Goal: Task Accomplishment & Management: Use online tool/utility

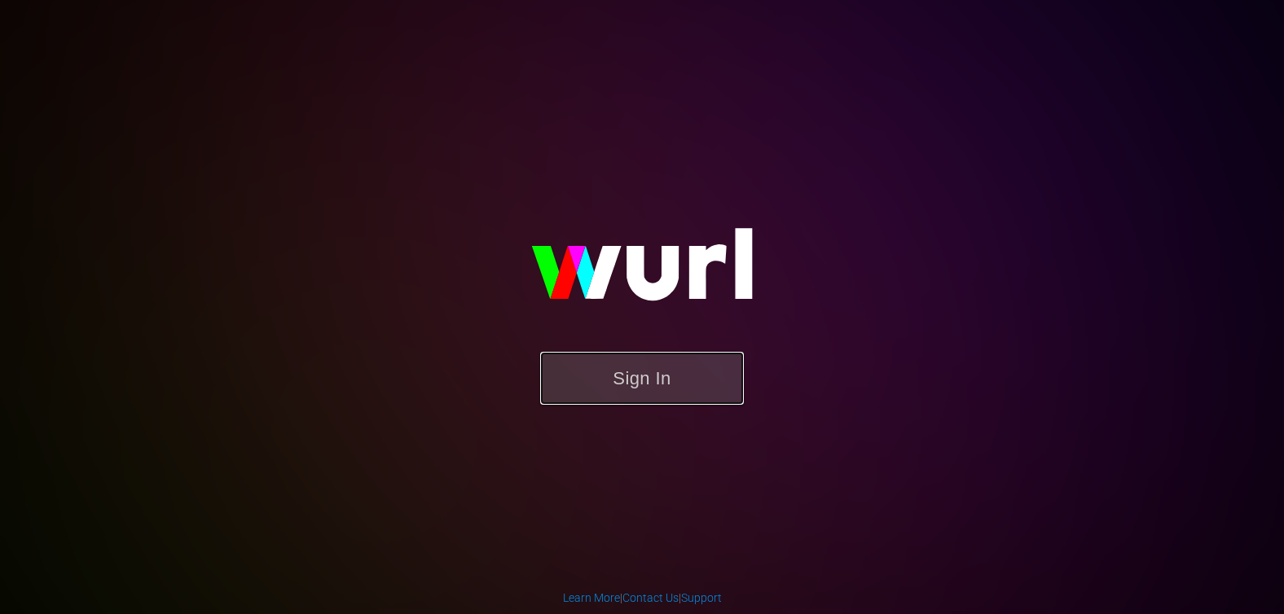
click at [676, 378] on button "Sign In" at bounding box center [642, 378] width 204 height 53
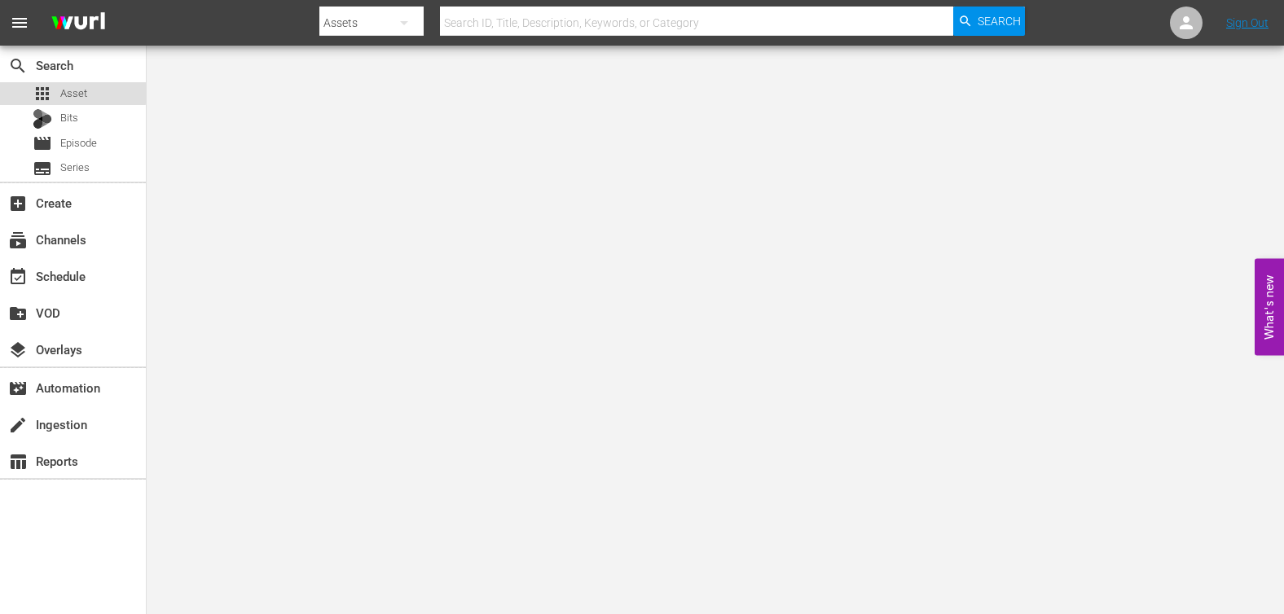
click at [68, 87] on span "Asset" at bounding box center [73, 94] width 27 height 16
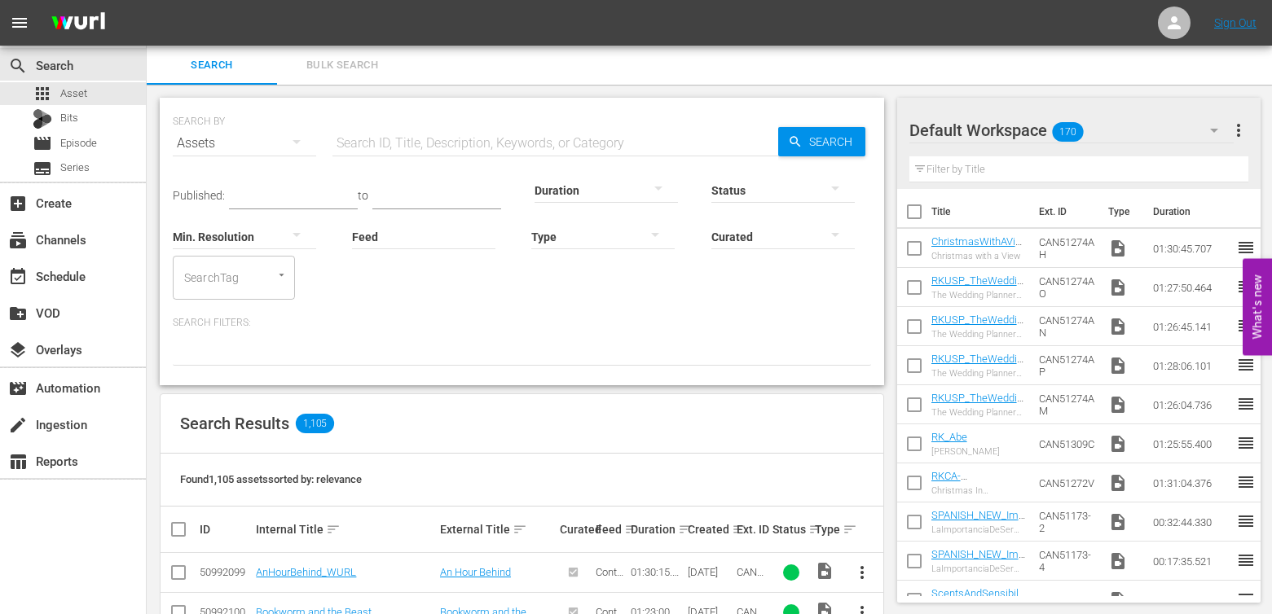
click at [735, 530] on th "Ext. ID" at bounding box center [751, 530] width 35 height 46
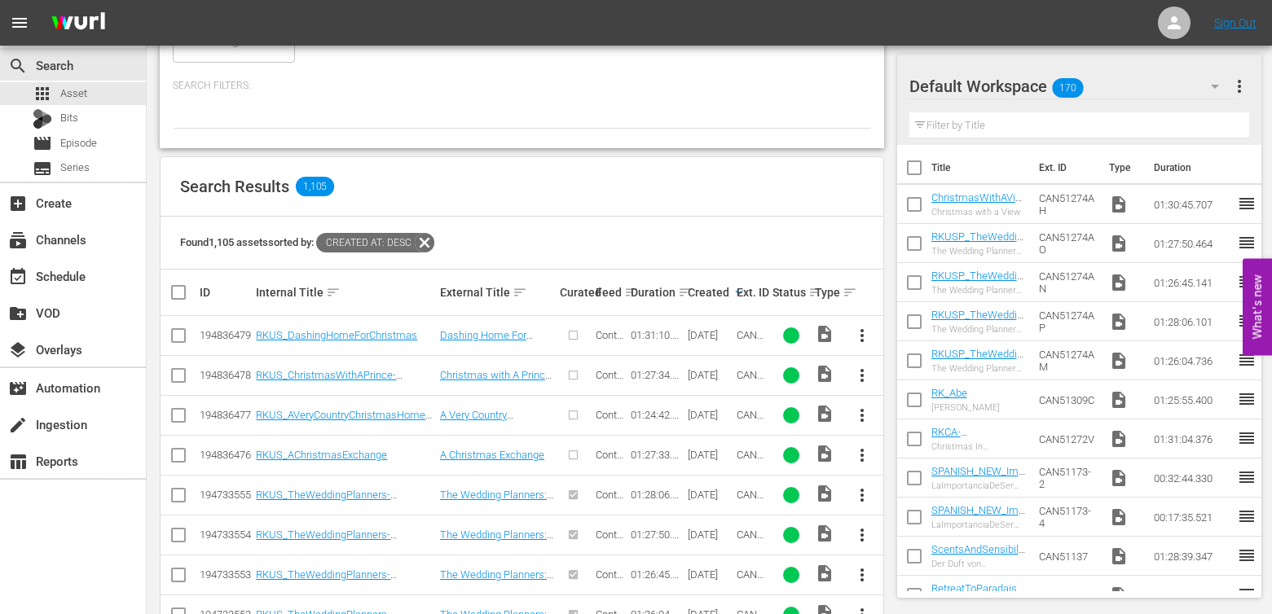
scroll to position [280, 0]
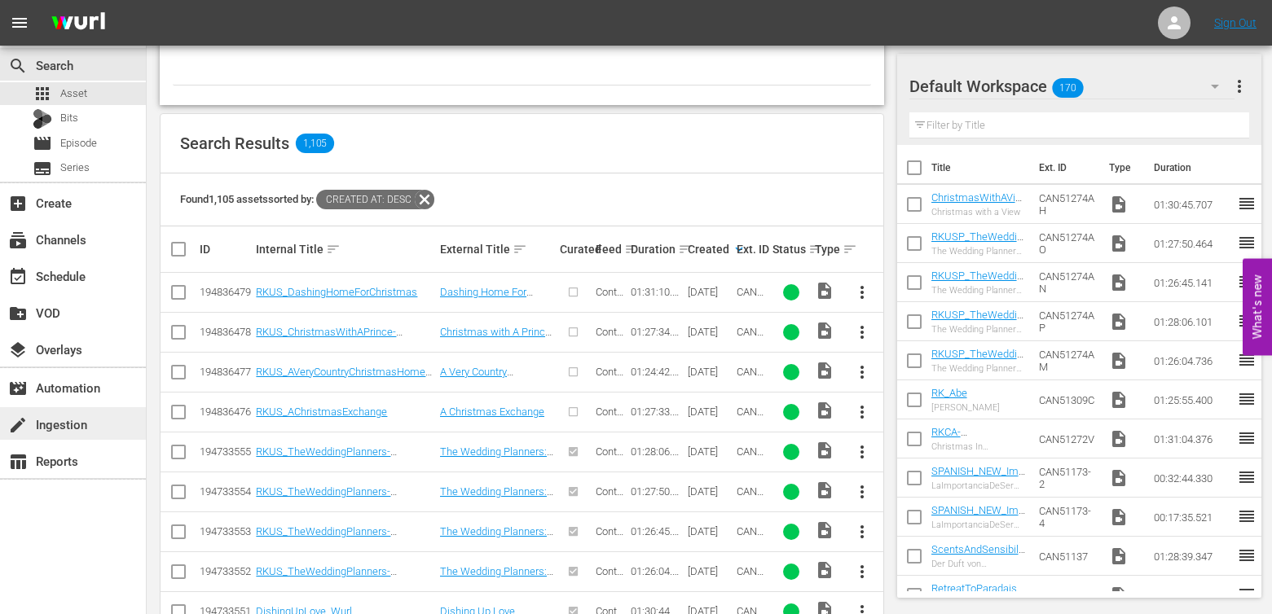
click at [35, 424] on div "create Ingestion" at bounding box center [45, 422] width 91 height 15
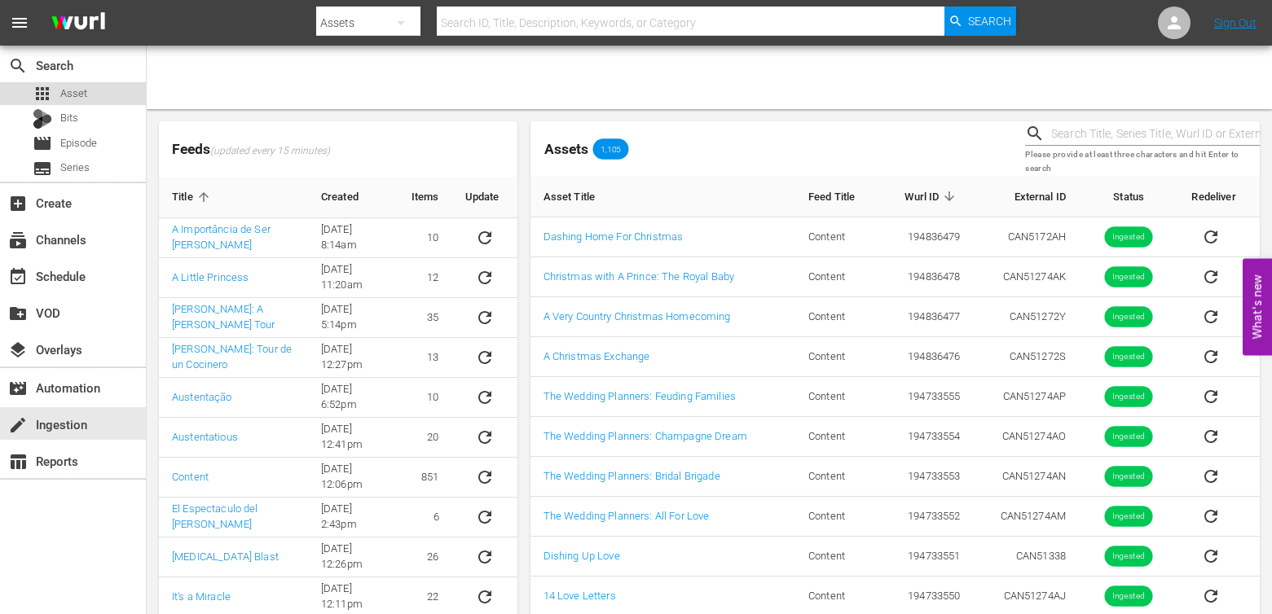
click at [81, 91] on span "Asset" at bounding box center [73, 94] width 27 height 16
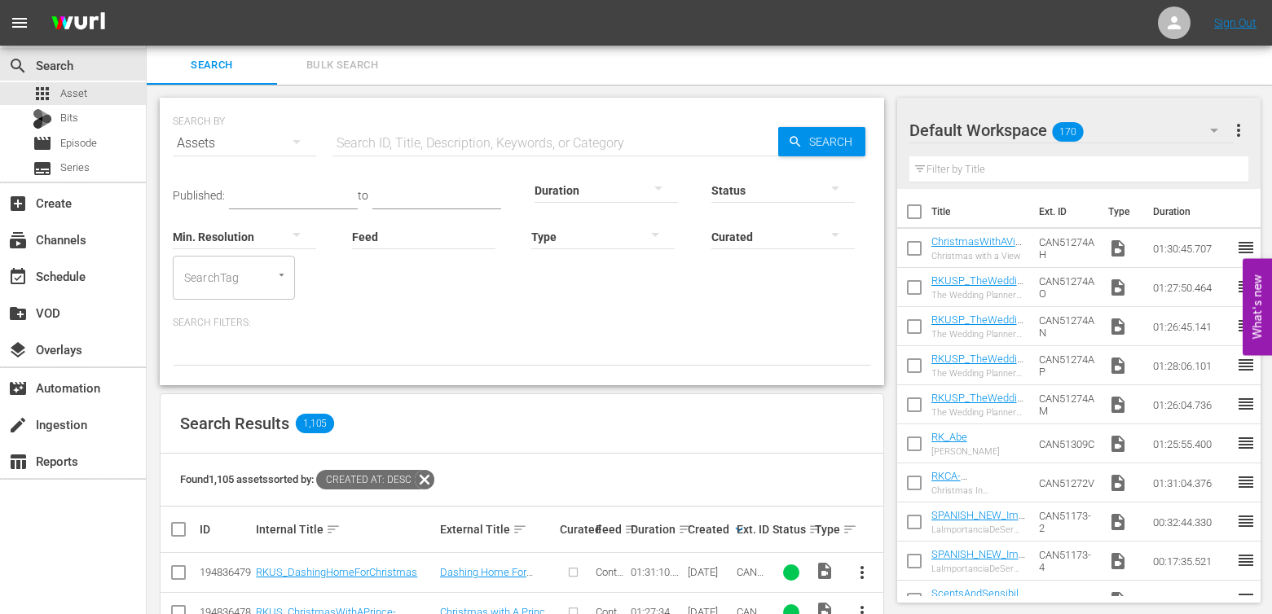
scroll to position [194, 0]
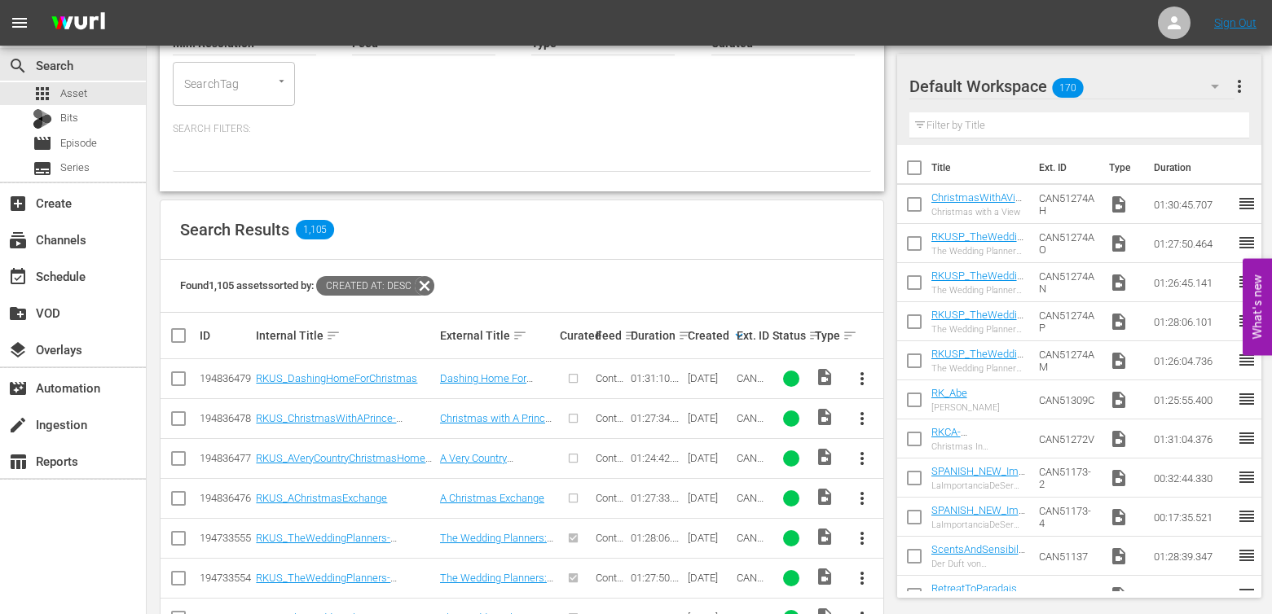
click at [183, 501] on input "checkbox" at bounding box center [179, 502] width 20 height 20
checkbox input "true"
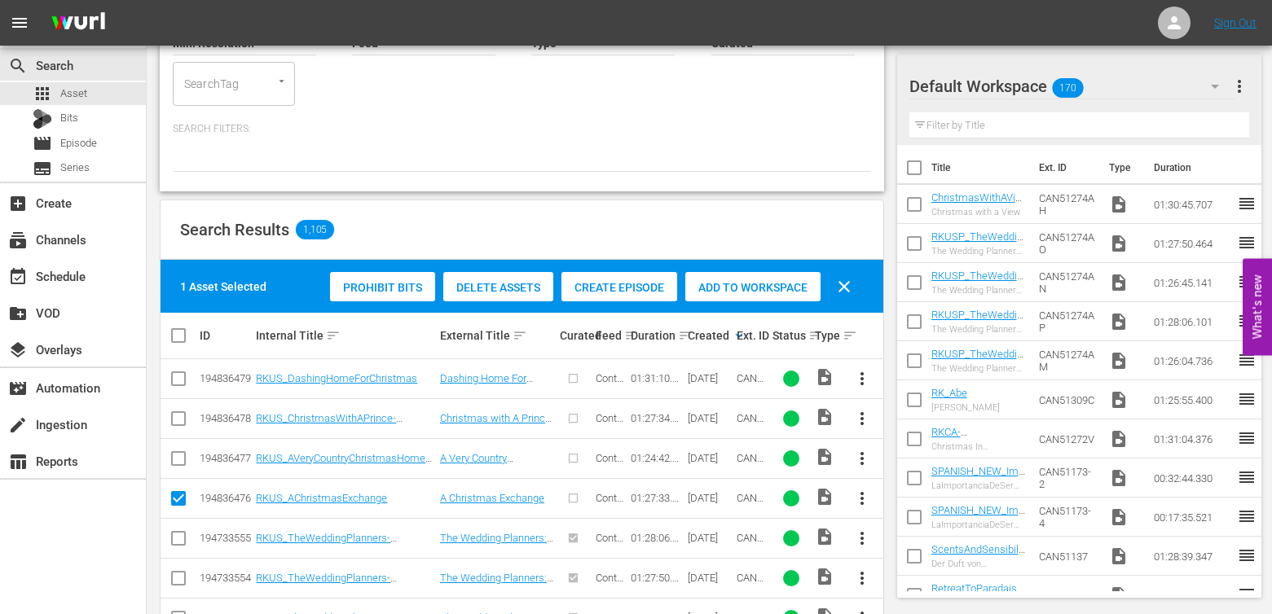
click at [186, 462] on input "checkbox" at bounding box center [179, 462] width 20 height 20
checkbox input "true"
click at [178, 423] on input "checkbox" at bounding box center [179, 422] width 20 height 20
checkbox input "true"
click at [182, 379] on input "checkbox" at bounding box center [179, 382] width 20 height 20
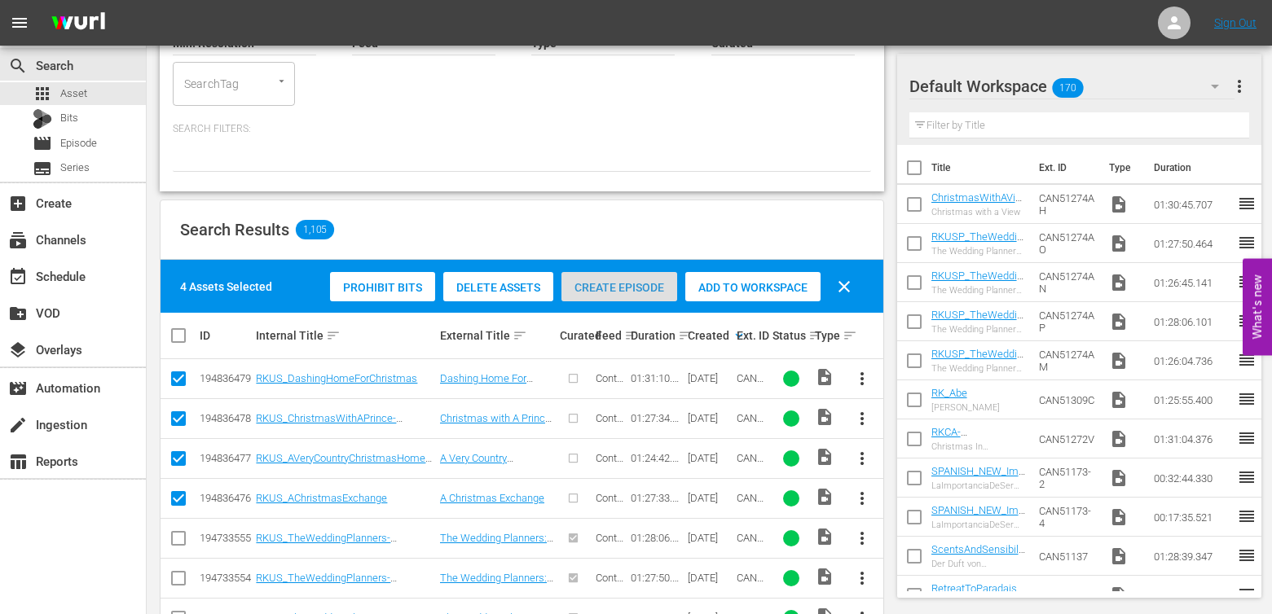
click at [621, 286] on span "Create Episode" at bounding box center [619, 287] width 116 height 13
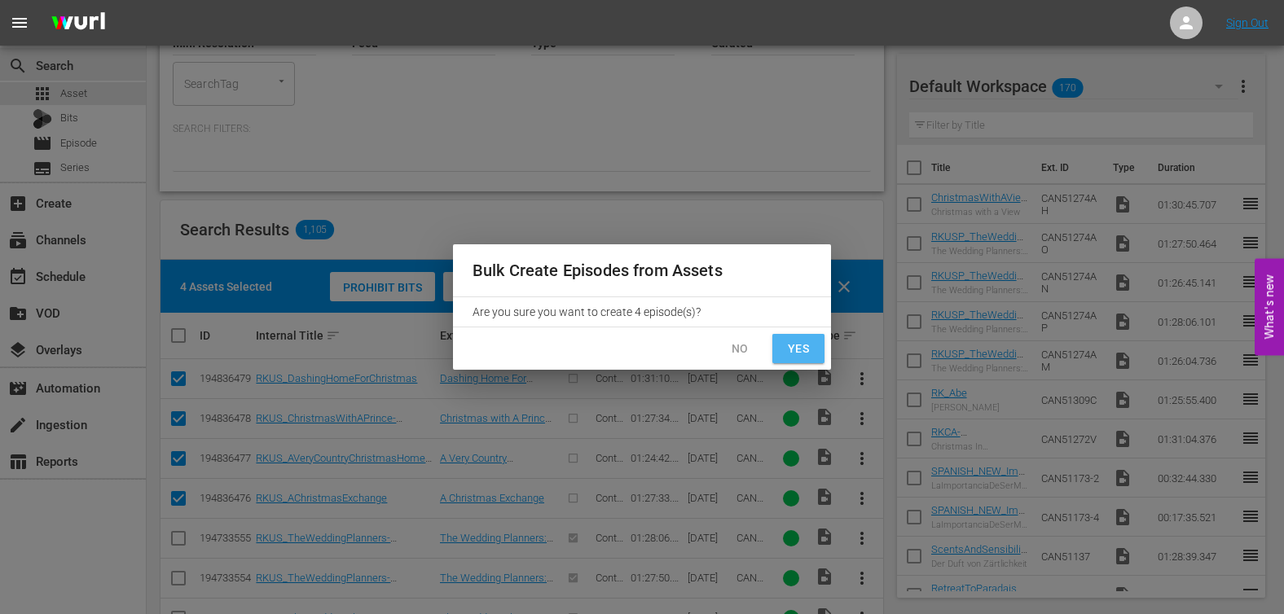
click at [798, 352] on span "Yes" at bounding box center [798, 349] width 26 height 20
checkbox input "false"
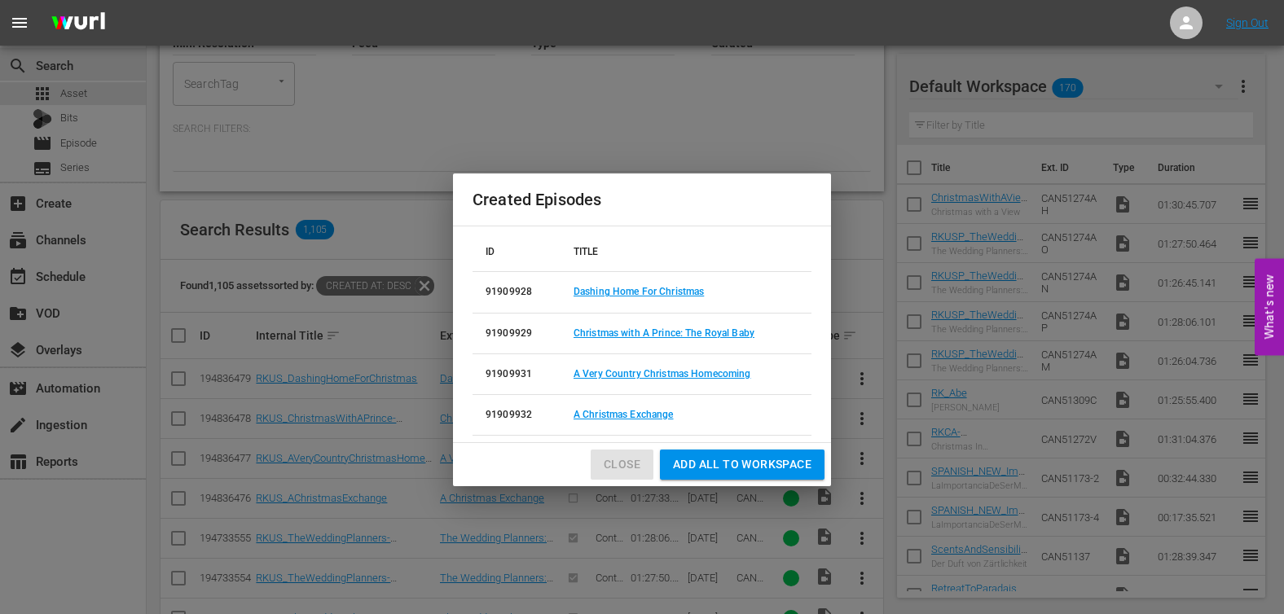
click at [614, 464] on span "Close" at bounding box center [622, 465] width 37 height 20
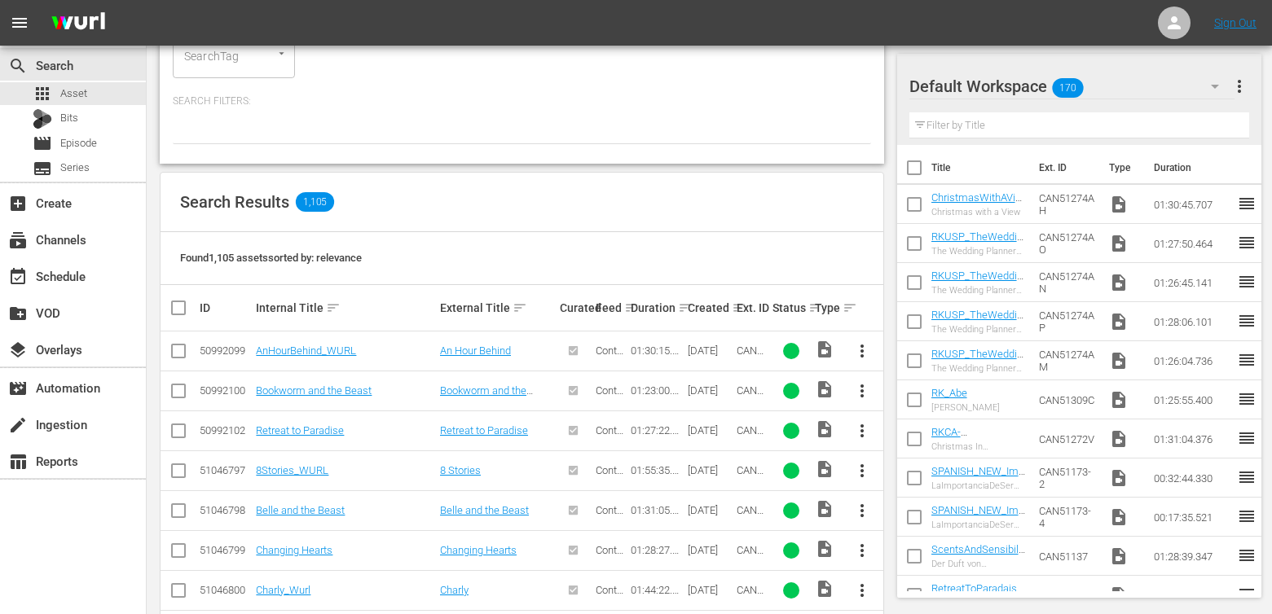
scroll to position [382, 0]
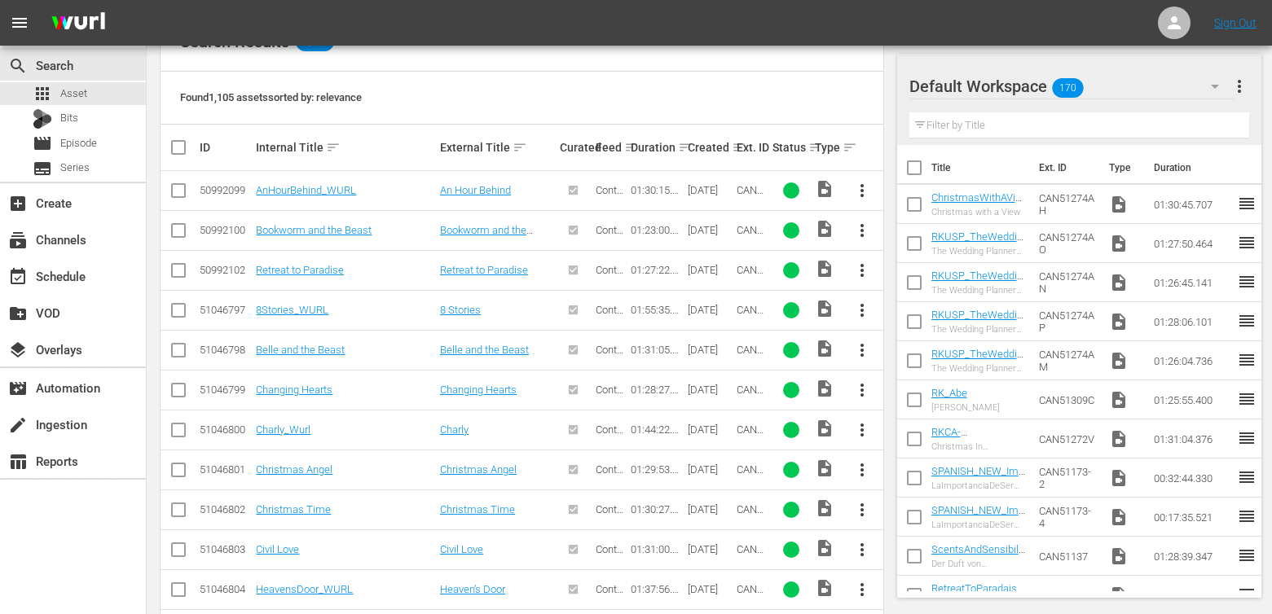
click at [734, 147] on th "Ext. ID" at bounding box center [751, 148] width 35 height 46
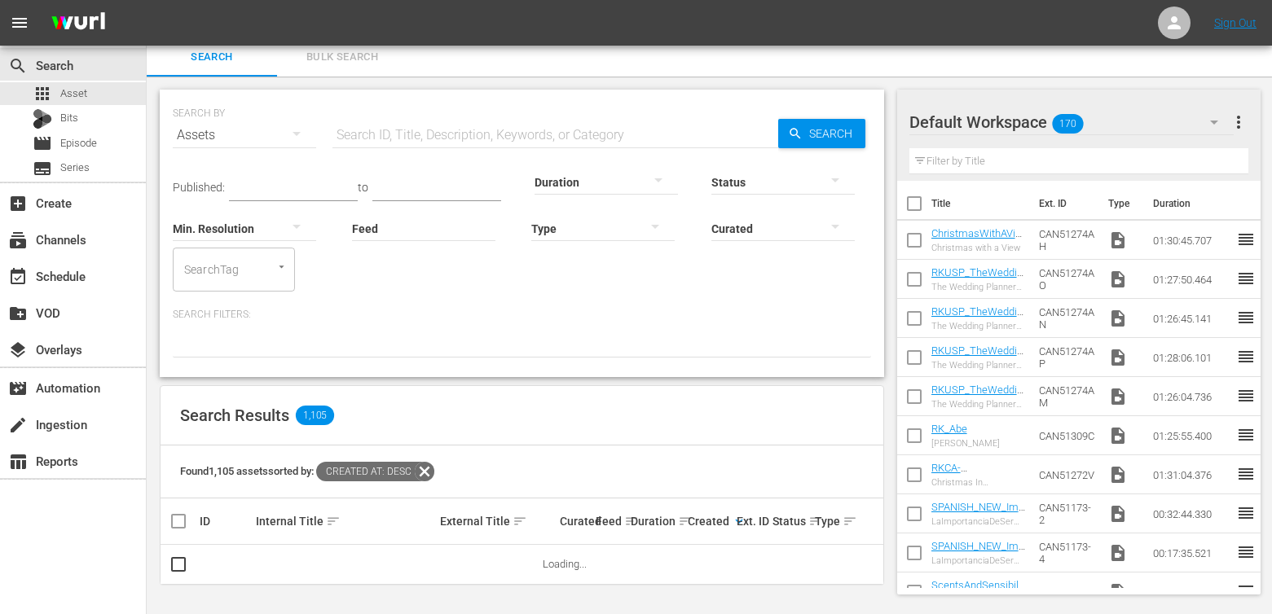
scroll to position [8, 0]
